Goal: Task Accomplishment & Management: Manage account settings

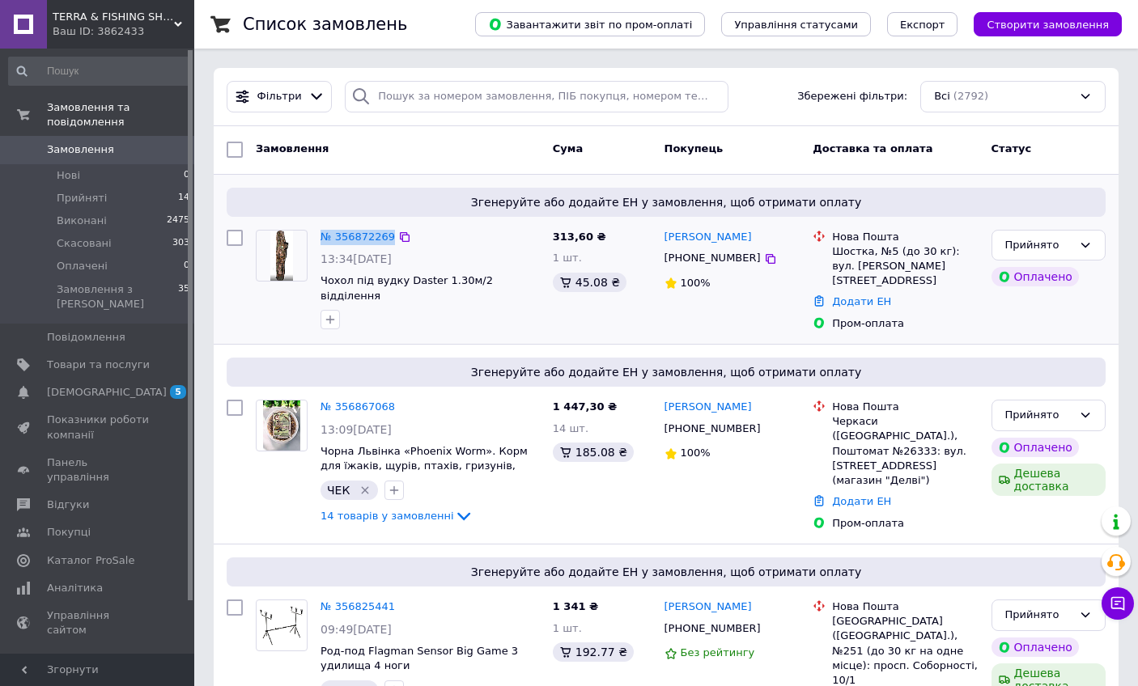
drag, startPoint x: 414, startPoint y: 233, endPoint x: 322, endPoint y: 228, distance: 91.6
click at [322, 228] on div "№ 356872269" at bounding box center [430, 237] width 223 height 19
copy div "№ 356872269"
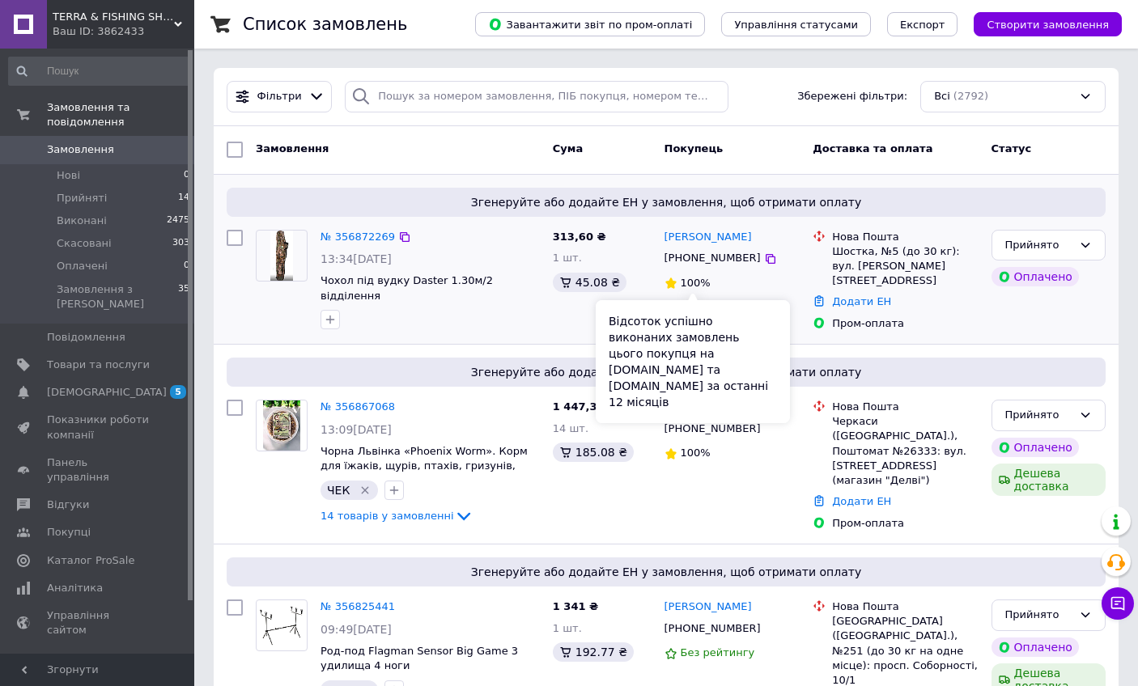
click at [703, 301] on div "Відсоток успішно виконаних замовлень цього покупця на Prom.ua та Bigl.ua за ост…" at bounding box center [693, 361] width 194 height 123
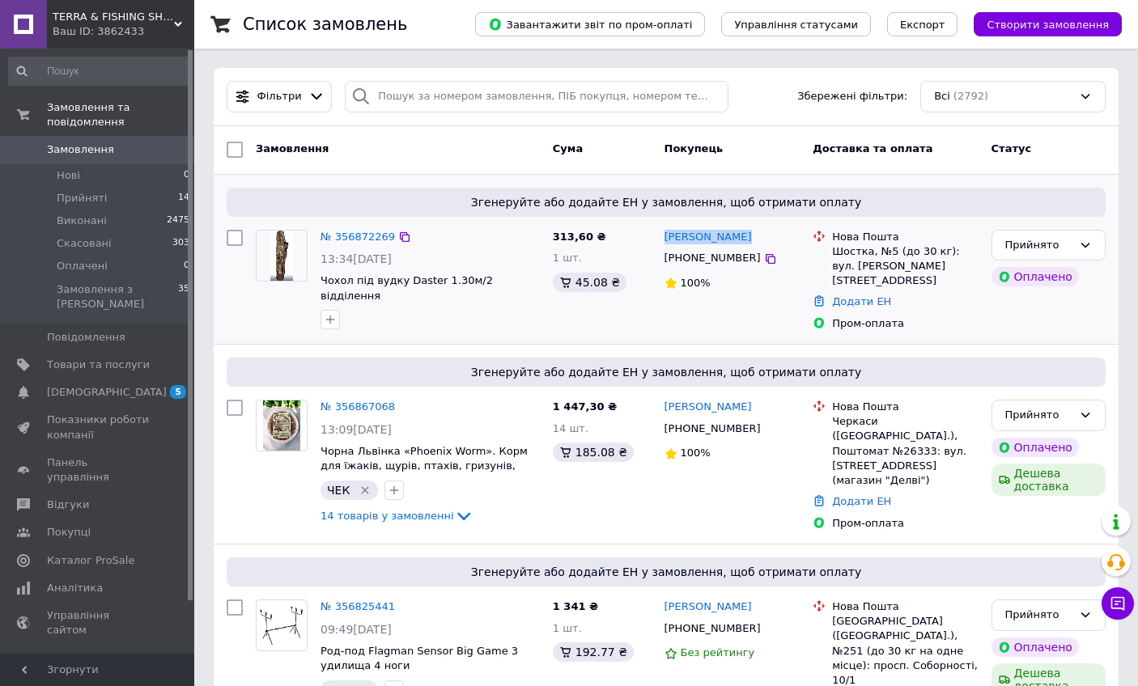
drag, startPoint x: 744, startPoint y: 233, endPoint x: 661, endPoint y: 232, distance: 82.6
click at [661, 232] on div "Андрій Білоус +380662861663 100%" at bounding box center [732, 280] width 149 height 115
copy link "[PERSON_NAME]"
click at [329, 313] on icon "button" at bounding box center [330, 319] width 13 height 13
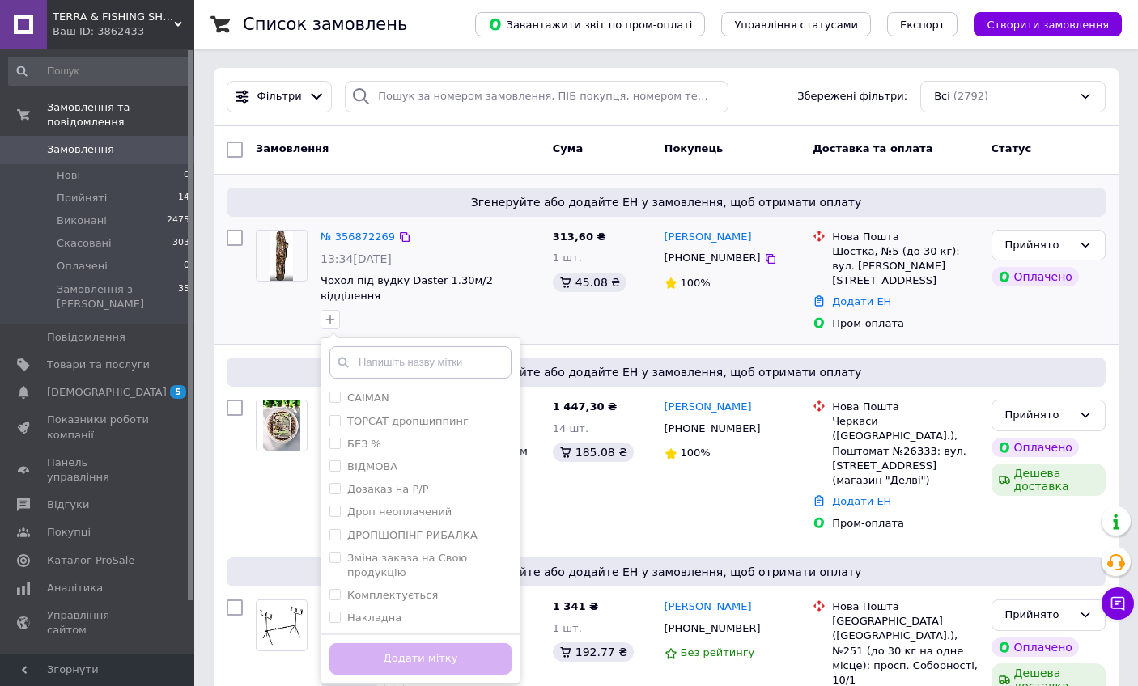
scroll to position [213, 0]
click at [333, 627] on input "ЧЕК" at bounding box center [334, 632] width 11 height 11
checkbox input "true"
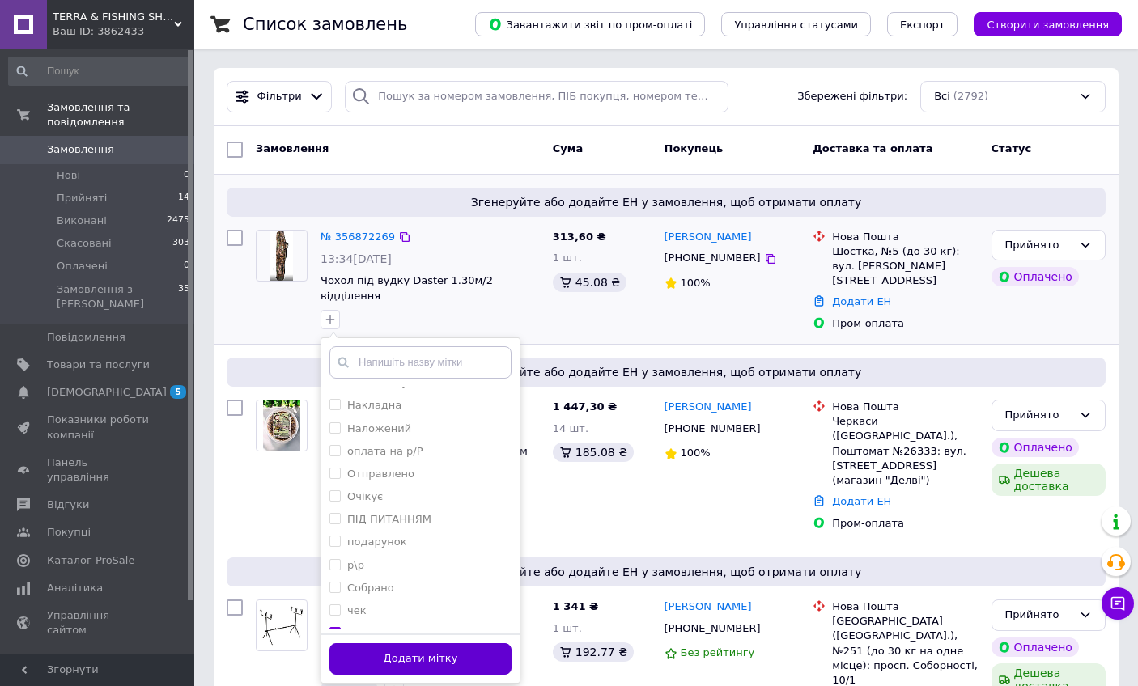
click at [347, 643] on button "Додати мітку" at bounding box center [420, 659] width 182 height 32
